Goal: Check status: Check status

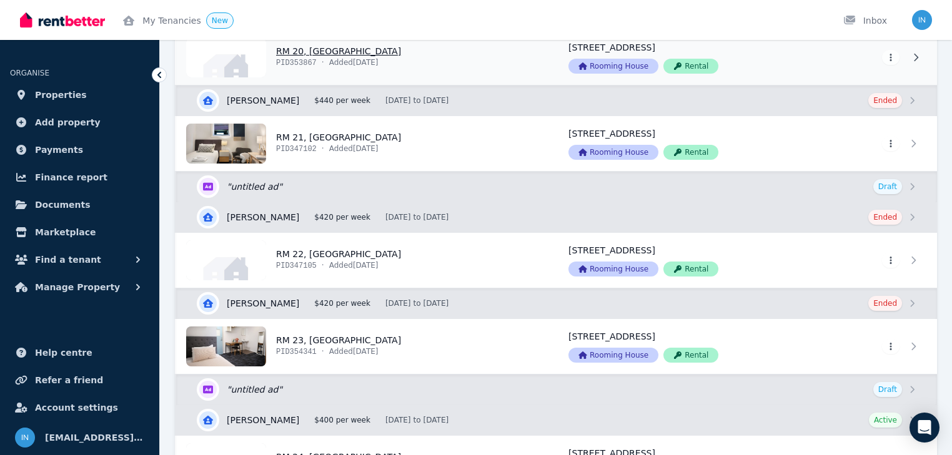
scroll to position [2398, 0]
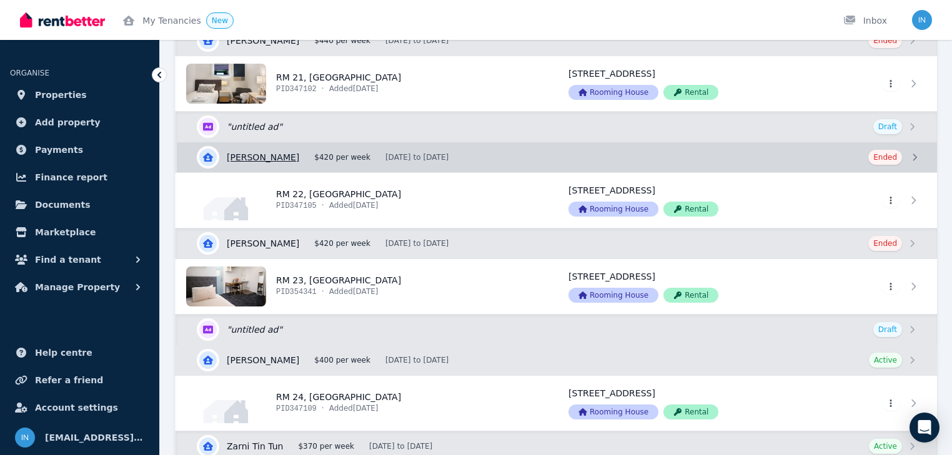
click at [280, 153] on link "View details for [PERSON_NAME]" at bounding box center [557, 157] width 760 height 30
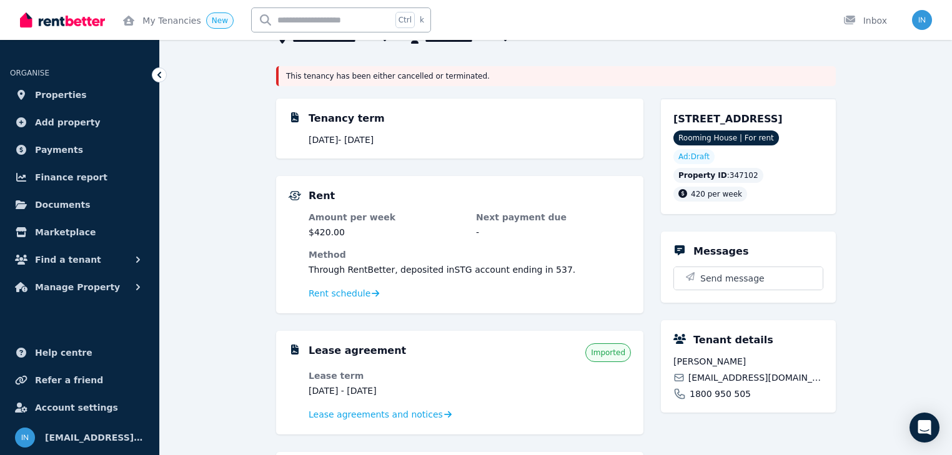
scroll to position [150, 0]
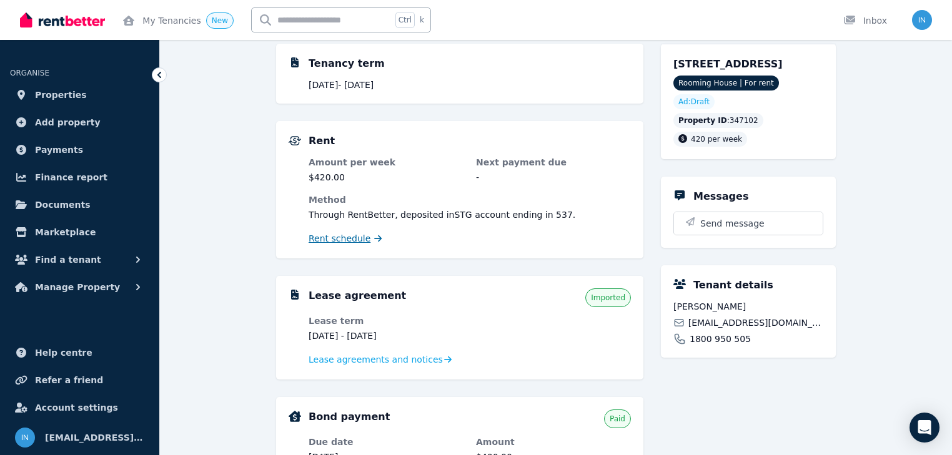
click at [350, 242] on span "Rent schedule" at bounding box center [339, 238] width 62 height 12
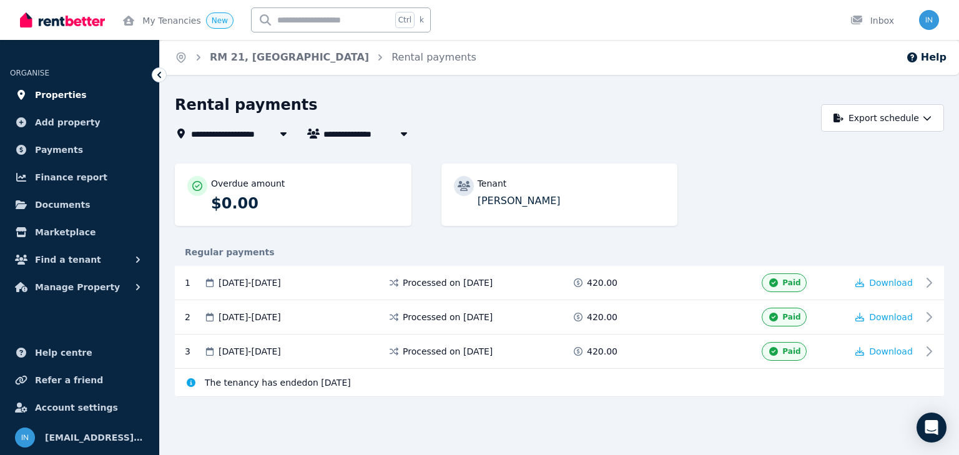
click at [68, 92] on span "Properties" at bounding box center [61, 94] width 52 height 15
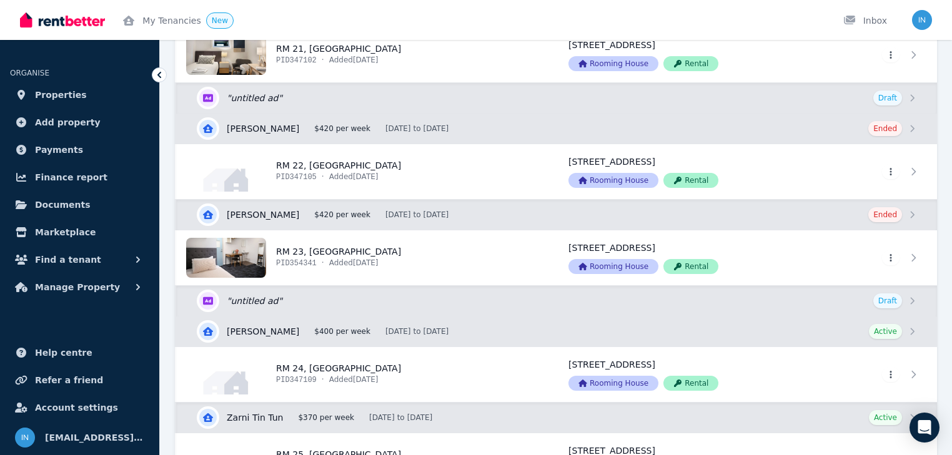
scroll to position [2448, 0]
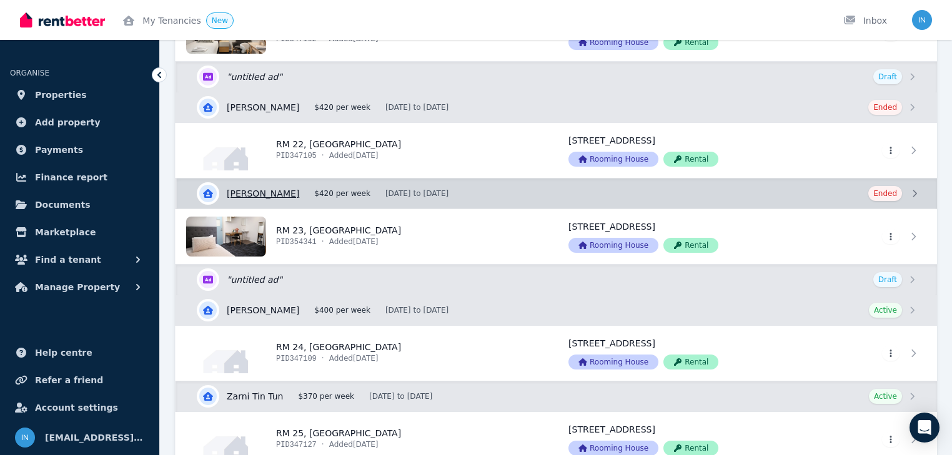
click at [335, 186] on link "View details for [PERSON_NAME]" at bounding box center [557, 194] width 760 height 30
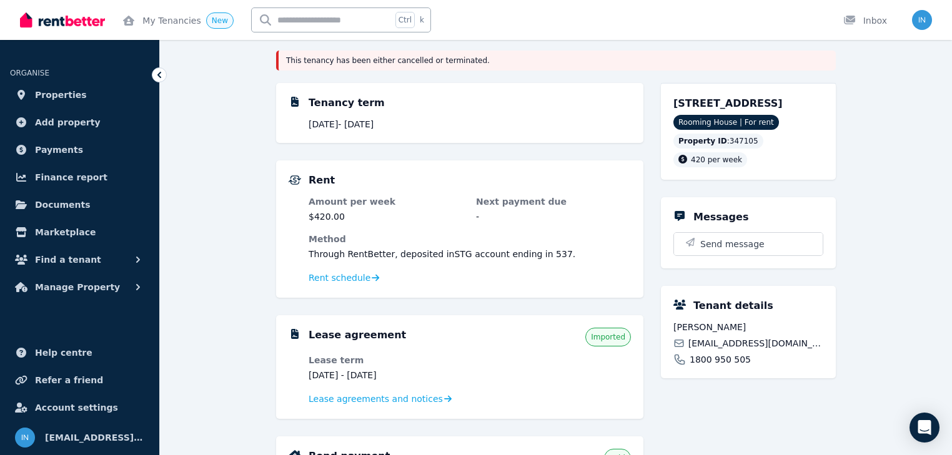
scroll to position [200, 0]
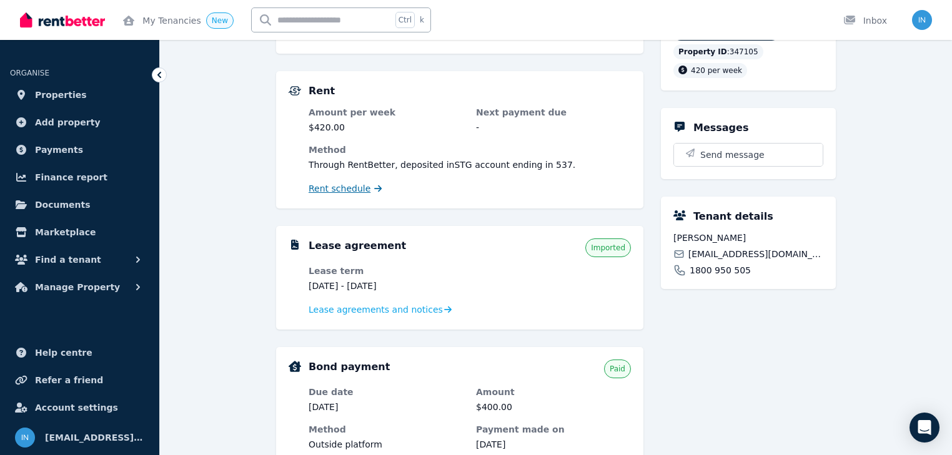
click at [351, 193] on span "Rent schedule" at bounding box center [339, 188] width 62 height 12
